Goal: Transaction & Acquisition: Purchase product/service

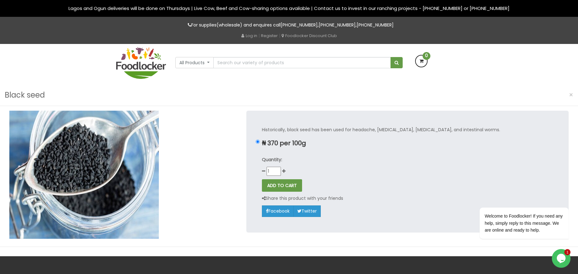
click at [277, 170] on input "1" at bounding box center [273, 171] width 14 height 9
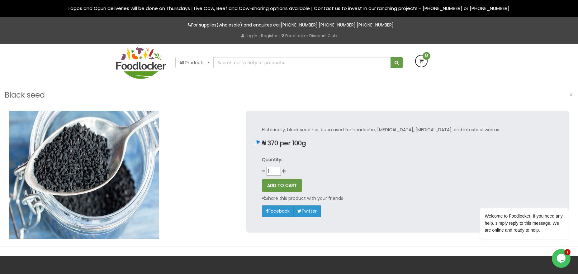
click at [277, 170] on input "1" at bounding box center [273, 171] width 14 height 9
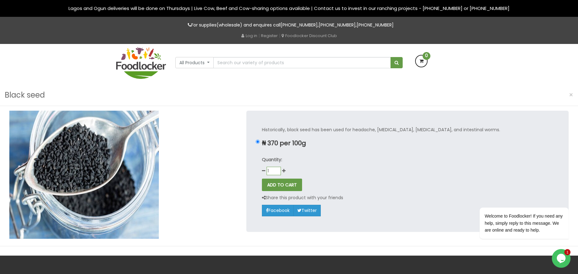
click at [269, 170] on input "1" at bounding box center [273, 171] width 14 height 8
click at [276, 168] on input "1" at bounding box center [273, 171] width 14 height 8
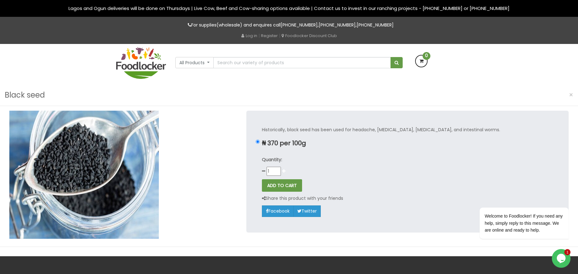
click at [284, 170] on icon at bounding box center [283, 171] width 3 height 4
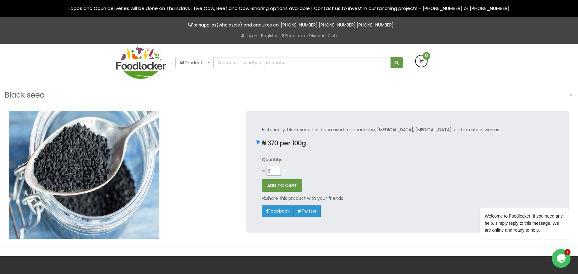
click at [284, 170] on icon at bounding box center [283, 171] width 3 height 4
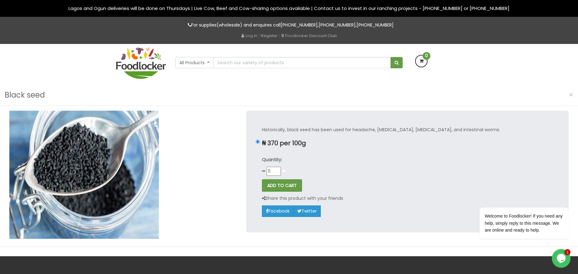
click at [284, 170] on icon at bounding box center [283, 171] width 3 height 4
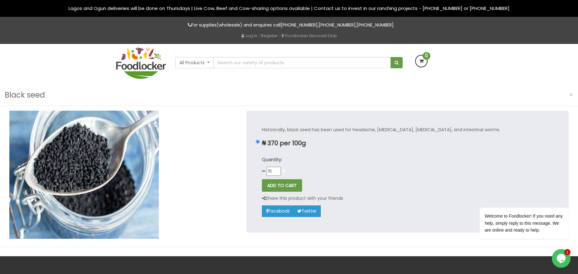
click at [284, 170] on icon at bounding box center [283, 171] width 3 height 4
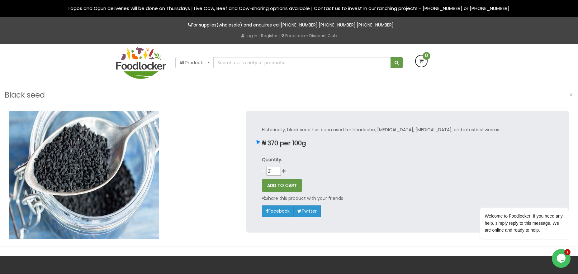
click at [263, 170] on icon at bounding box center [263, 171] width 3 height 4
click at [281, 184] on button "ADD TO CART" at bounding box center [282, 185] width 40 height 12
click at [381, 171] on div "Quantity: 20" at bounding box center [407, 166] width 291 height 20
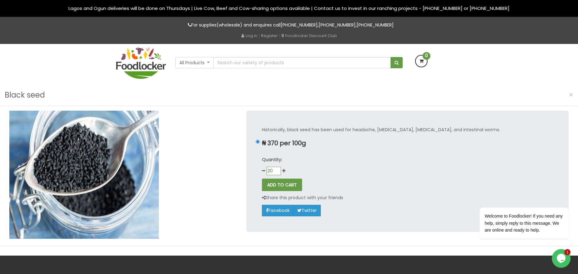
drag, startPoint x: 273, startPoint y: 171, endPoint x: 260, endPoint y: 170, distance: 13.1
click at [266, 170] on input "20" at bounding box center [273, 171] width 14 height 8
type input "1"
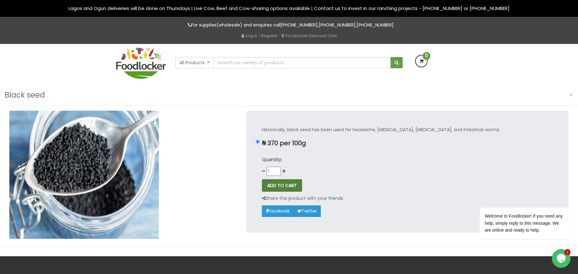
click at [277, 181] on button "ADD TO CART" at bounding box center [282, 185] width 40 height 12
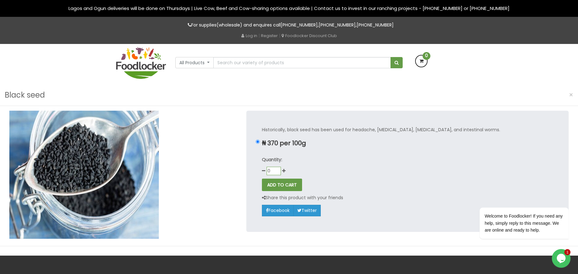
type input "0"
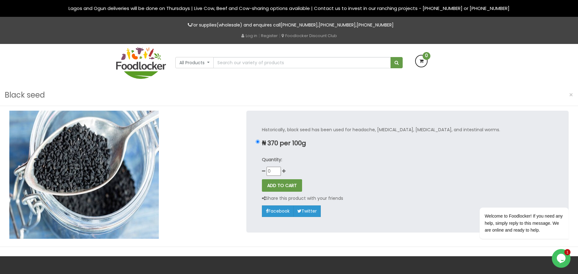
drag, startPoint x: 413, startPoint y: 181, endPoint x: 387, endPoint y: 180, distance: 26.2
click at [414, 180] on div "ADD TO CART" at bounding box center [407, 185] width 291 height 12
click at [275, 185] on button "ADD TO CART" at bounding box center [282, 185] width 40 height 12
click at [396, 177] on div "Historically, black seed has been used for headache, [MEDICAL_DATA], [MEDICAL_D…" at bounding box center [407, 171] width 322 height 121
